Goal: Transaction & Acquisition: Purchase product/service

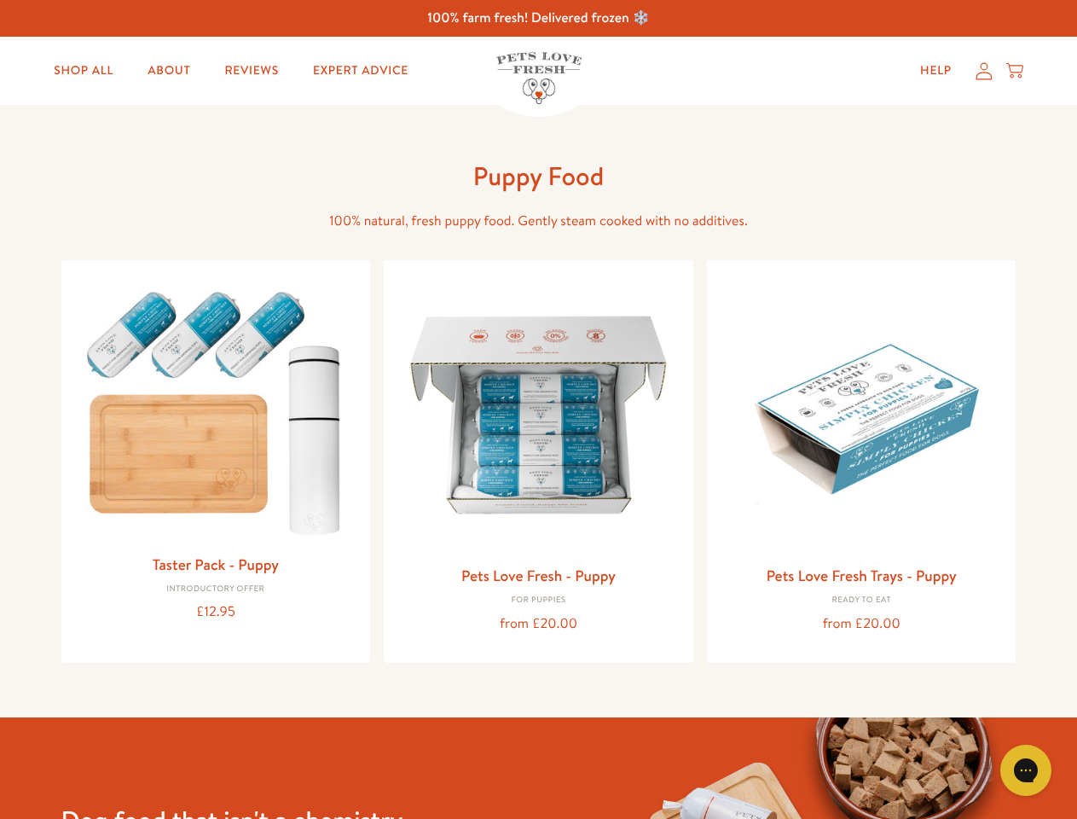
click at [1026, 770] on icon "Gorgias live chat" at bounding box center [1026, 770] width 16 height 16
